Goal: Task Accomplishment & Management: Manage account settings

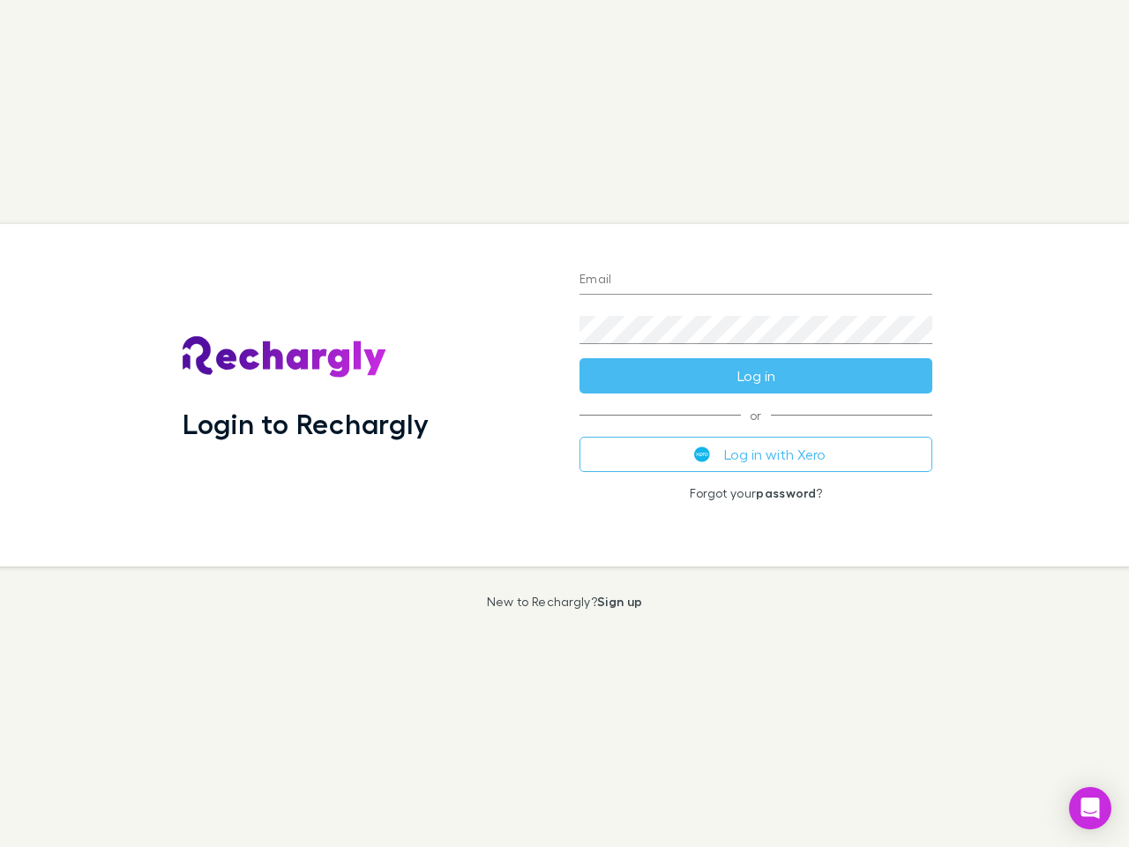
click at [565, 424] on div "Login to Rechargly" at bounding box center [367, 395] width 397 height 342
click at [756, 281] on input "Email" at bounding box center [756, 280] width 353 height 28
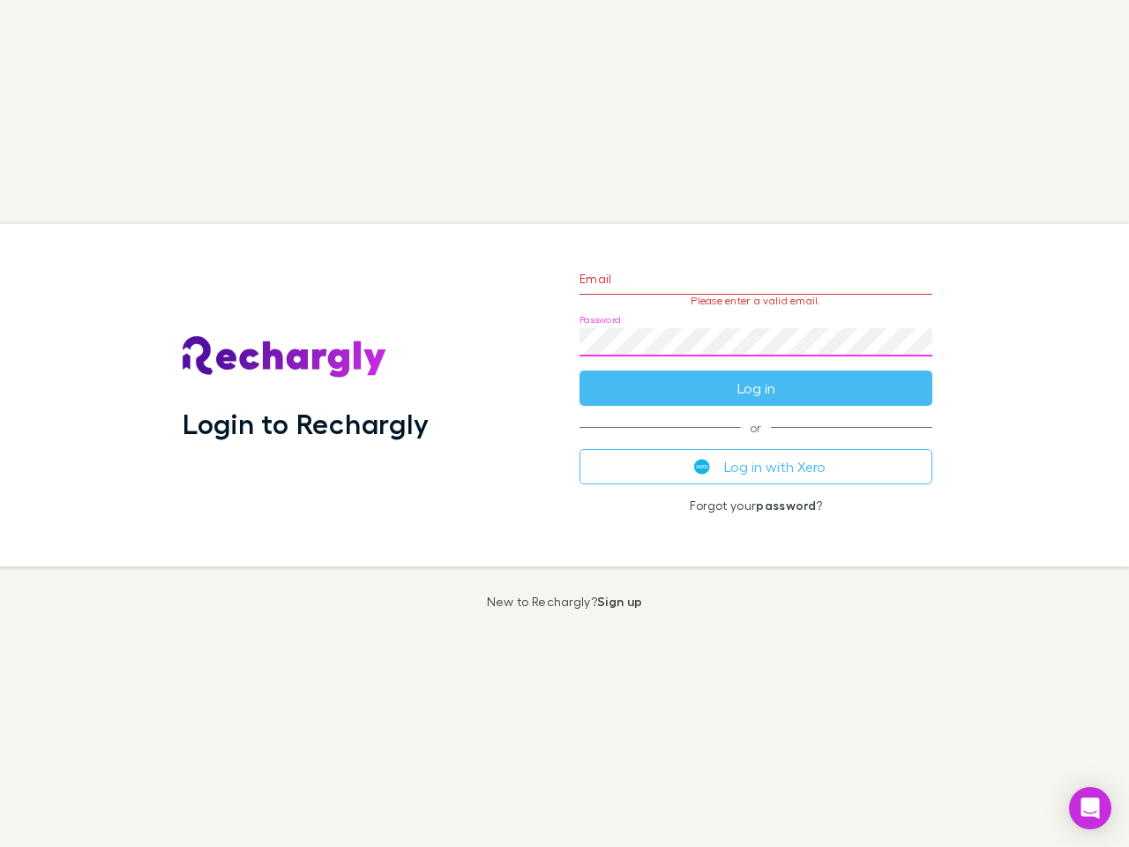
click at [756, 376] on form "Email Please enter a valid email. Password Log in" at bounding box center [756, 329] width 353 height 154
click at [756, 454] on div "Email Please enter a valid email. Password Log in or Log in with Xero Forgot yo…" at bounding box center [756, 395] width 381 height 342
click at [1091, 808] on icon "Open Intercom Messenger" at bounding box center [1091, 808] width 19 height 21
